Goal: Communication & Community: Share content

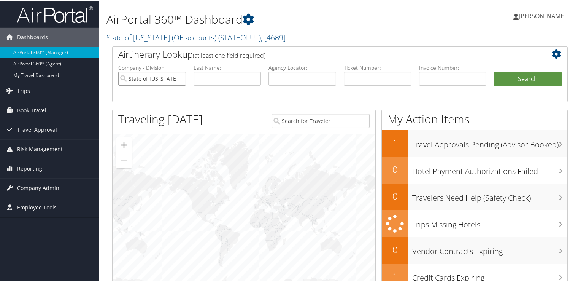
click at [180, 77] on input "State of [US_STATE] (OE accounts)" at bounding box center [152, 78] width 68 height 14
click at [295, 63] on label "Agency Locator:" at bounding box center [303, 67] width 68 height 8
click at [289, 75] on input "text" at bounding box center [303, 78] width 68 height 14
paste input "DB1S10"
type input "DB1S10"
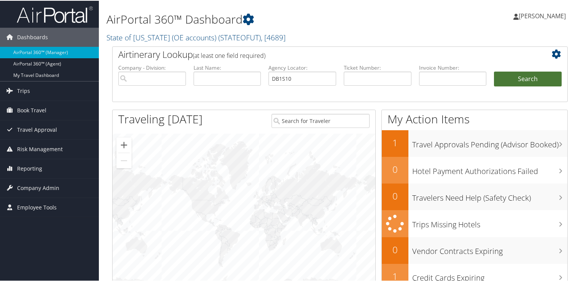
click at [503, 74] on button "Search" at bounding box center [528, 78] width 68 height 15
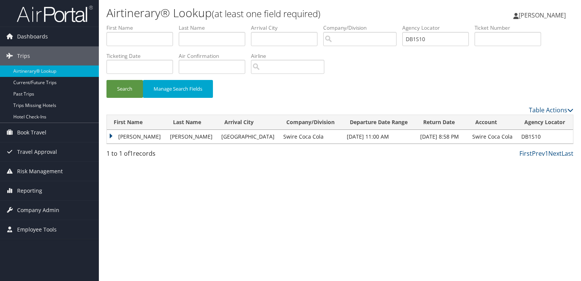
click at [145, 133] on td "JONATHAN DAVID" at bounding box center [136, 137] width 59 height 14
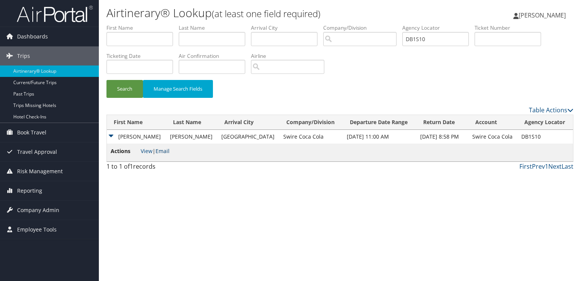
click at [167, 154] on link "Email" at bounding box center [163, 150] width 14 height 7
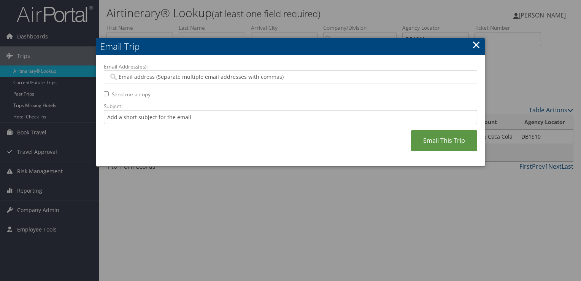
click at [175, 73] on input "Email Address(es):" at bounding box center [291, 77] width 364 height 8
paste input "JYEARSLEY@SWIRECC.COM"
type input "JYEARSLEY@SWIRECC.COM"
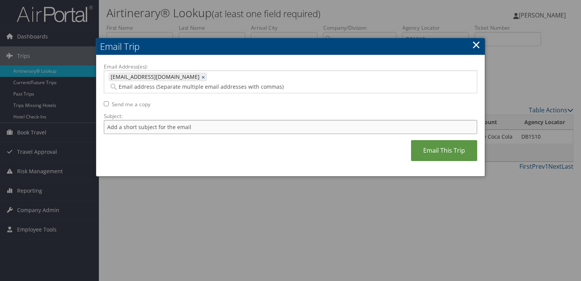
click at [156, 121] on input "Subject:" at bounding box center [290, 127] width 373 height 14
type input "Delta Flight Confirmation October 20 - 30"
click at [422, 141] on link "Email This Trip" at bounding box center [444, 150] width 66 height 21
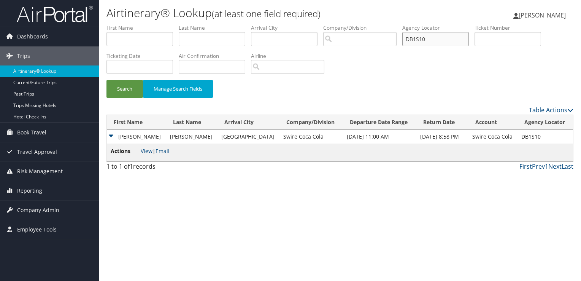
click at [433, 40] on input "DB1S10" at bounding box center [435, 39] width 67 height 14
